Goal: Use online tool/utility: Utilize a website feature to perform a specific function

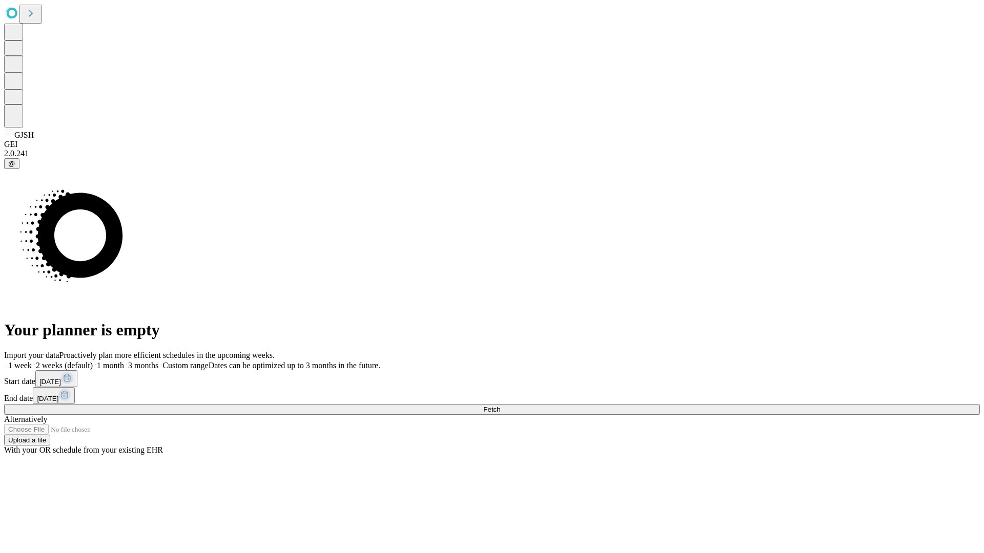
click at [500, 406] on span "Fetch" at bounding box center [491, 410] width 17 height 8
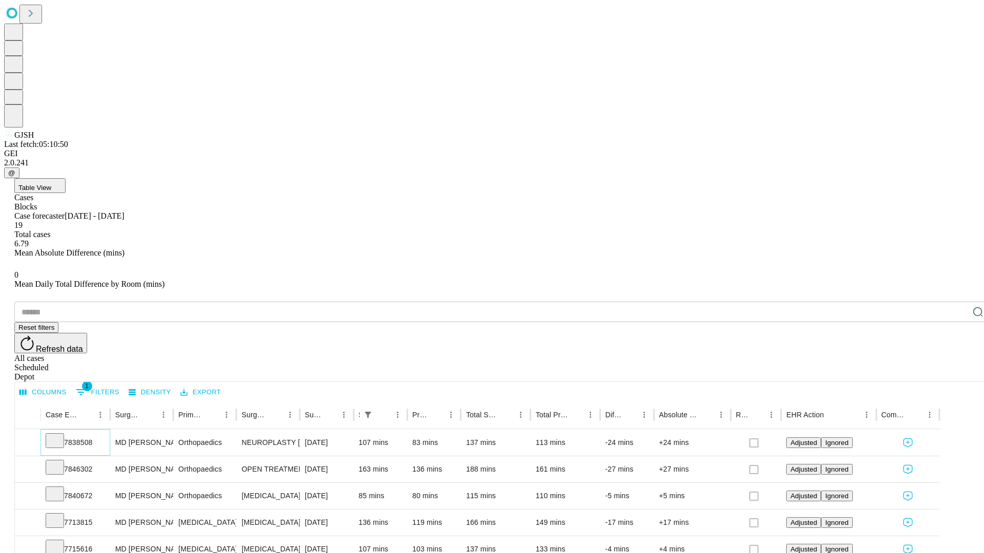
click at [60, 435] on icon at bounding box center [55, 440] width 10 height 10
